Goal: Information Seeking & Learning: Learn about a topic

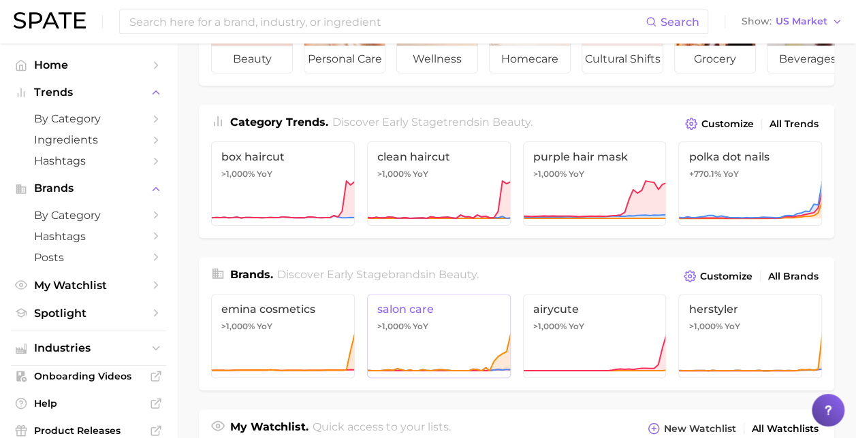
scroll to position [118, 0]
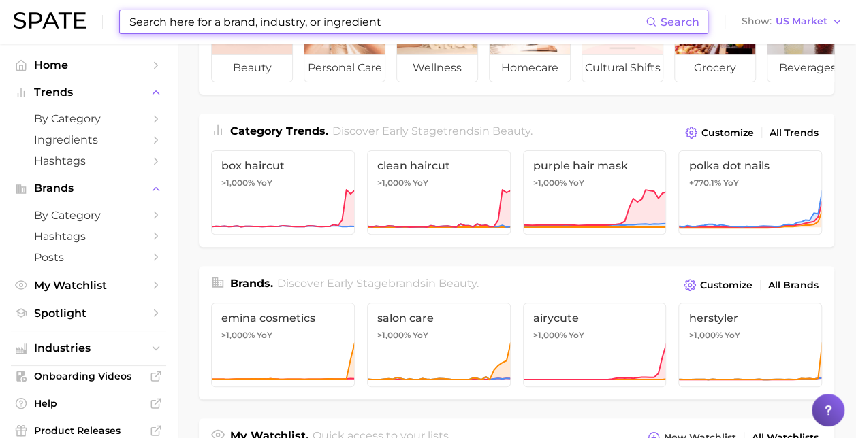
click at [323, 24] on input at bounding box center [386, 21] width 517 height 23
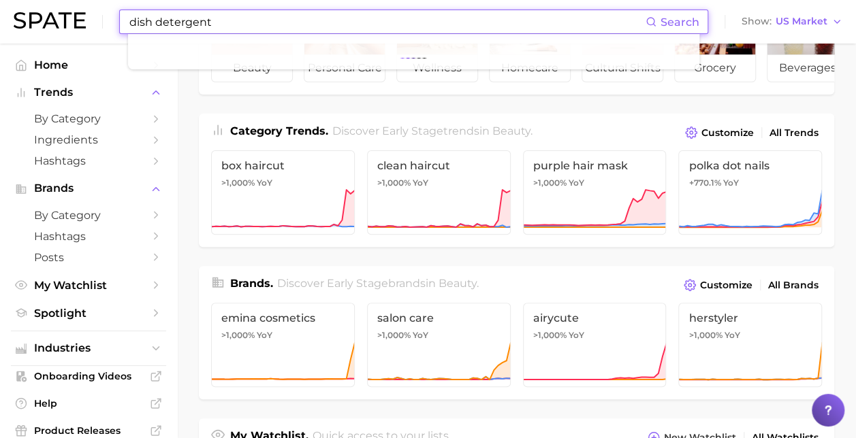
type input "dish detergent"
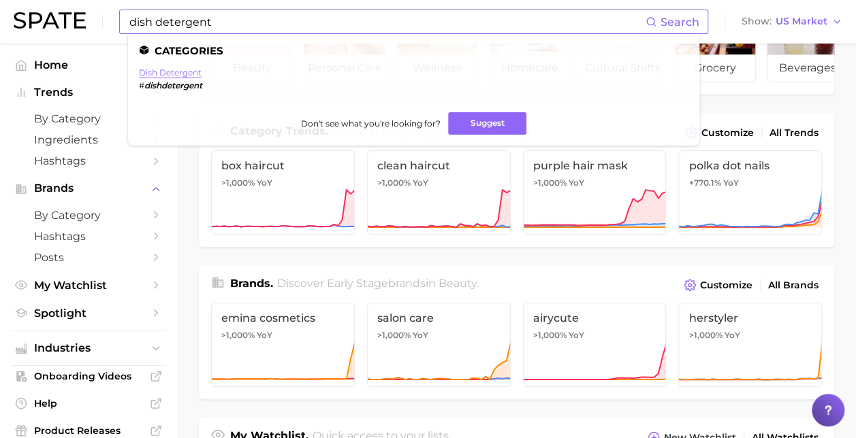
click at [179, 71] on link "dish detergent" at bounding box center [170, 72] width 63 height 10
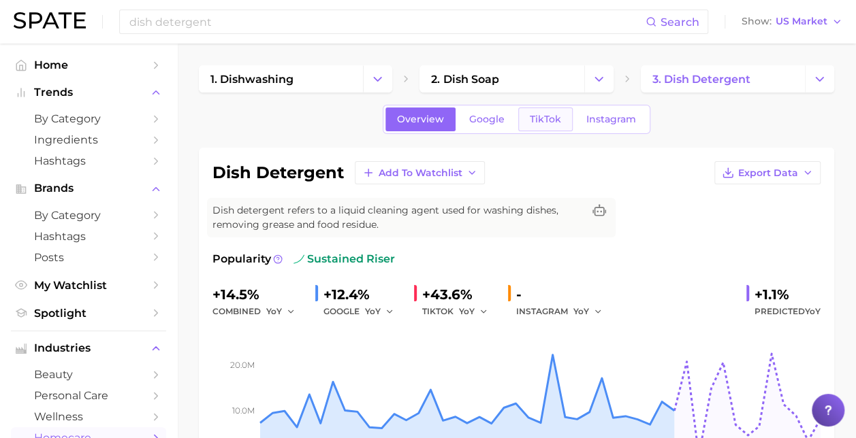
click at [551, 110] on link "TikTok" at bounding box center [545, 120] width 54 height 24
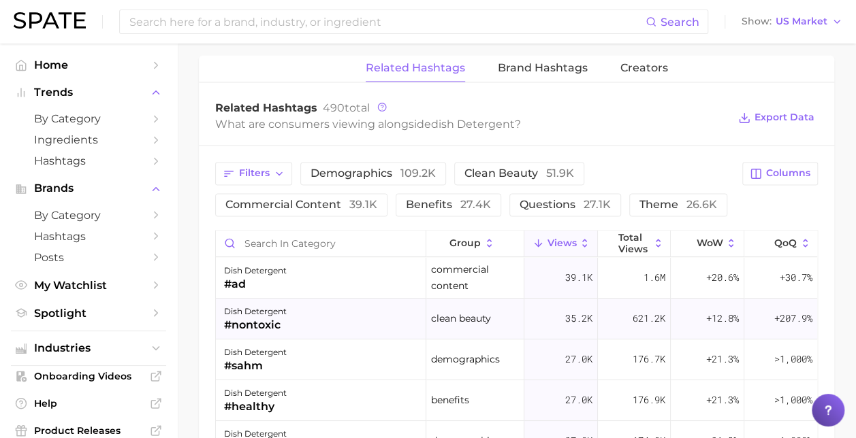
click at [332, 300] on div "dish detergent #nontoxic" at bounding box center [321, 319] width 210 height 41
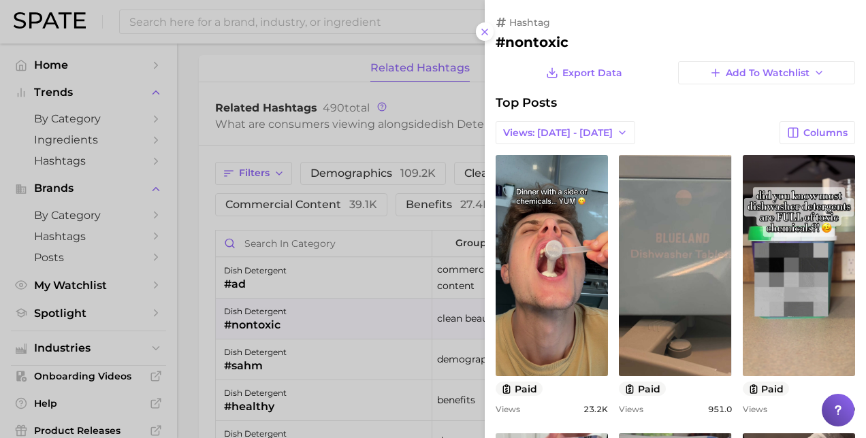
click at [562, 123] on button "Views: [DATE] - [DATE]" at bounding box center [566, 132] width 140 height 23
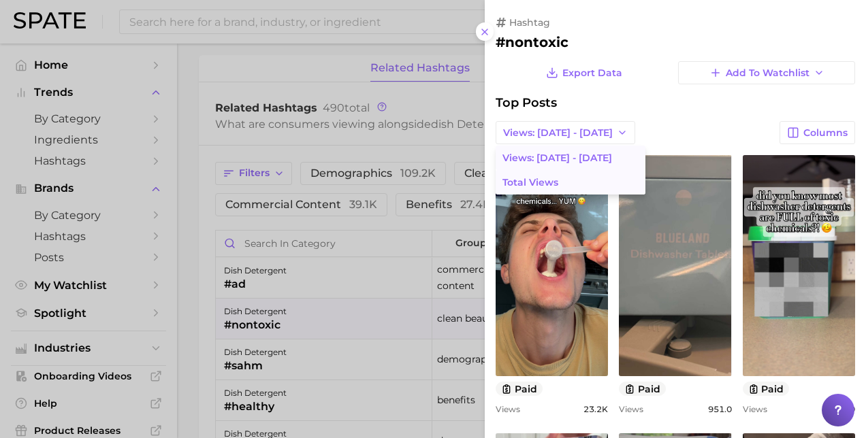
click at [537, 181] on span "Total Views" at bounding box center [530, 183] width 56 height 12
